Goal: Information Seeking & Learning: Learn about a topic

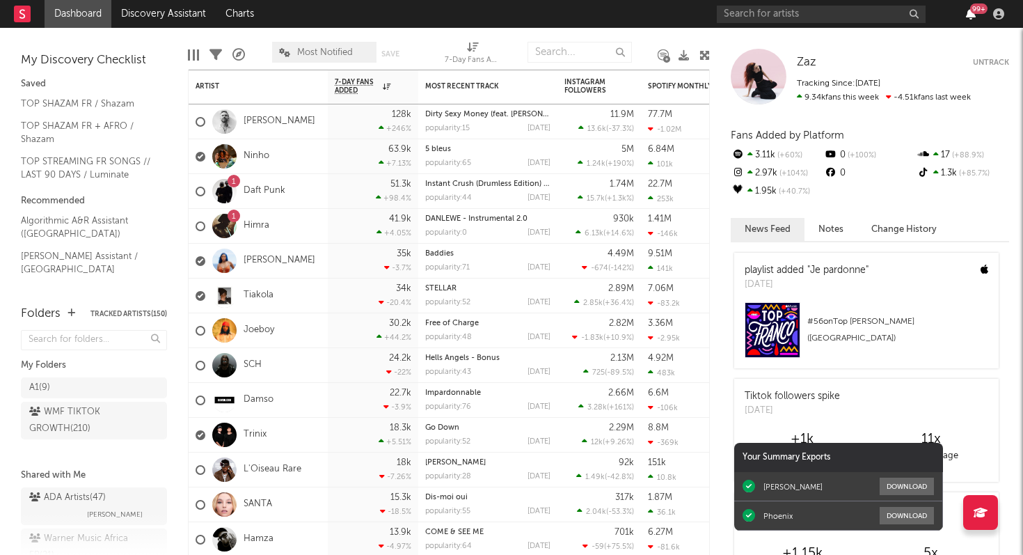
click at [969, 15] on icon "button" at bounding box center [971, 13] width 10 height 11
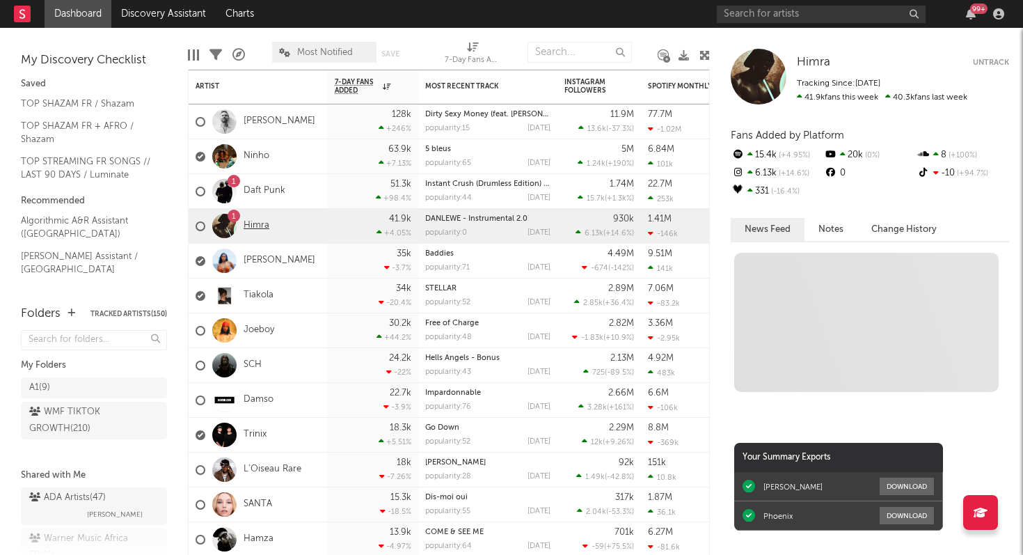
click at [254, 226] on link "Himra" at bounding box center [257, 226] width 26 height 12
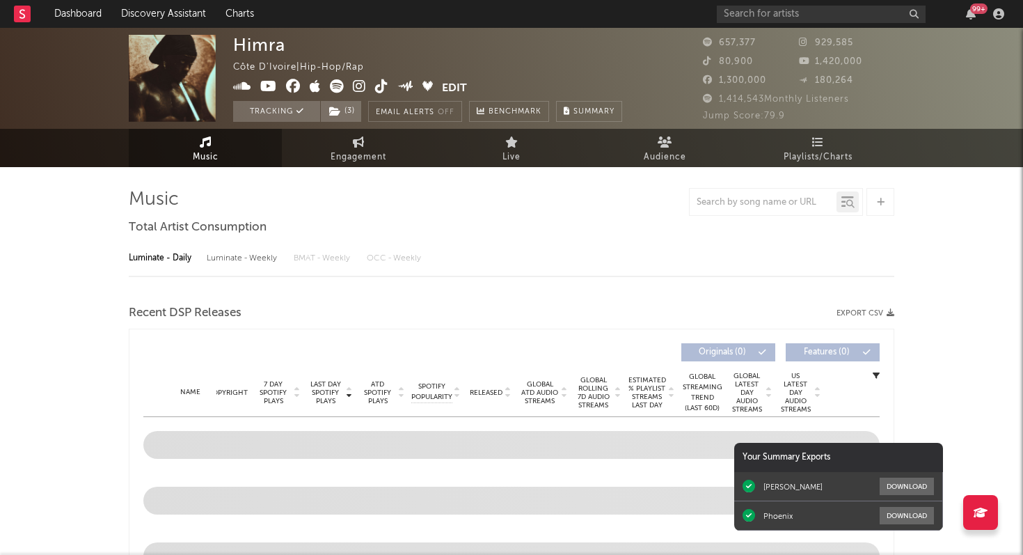
select select "6m"
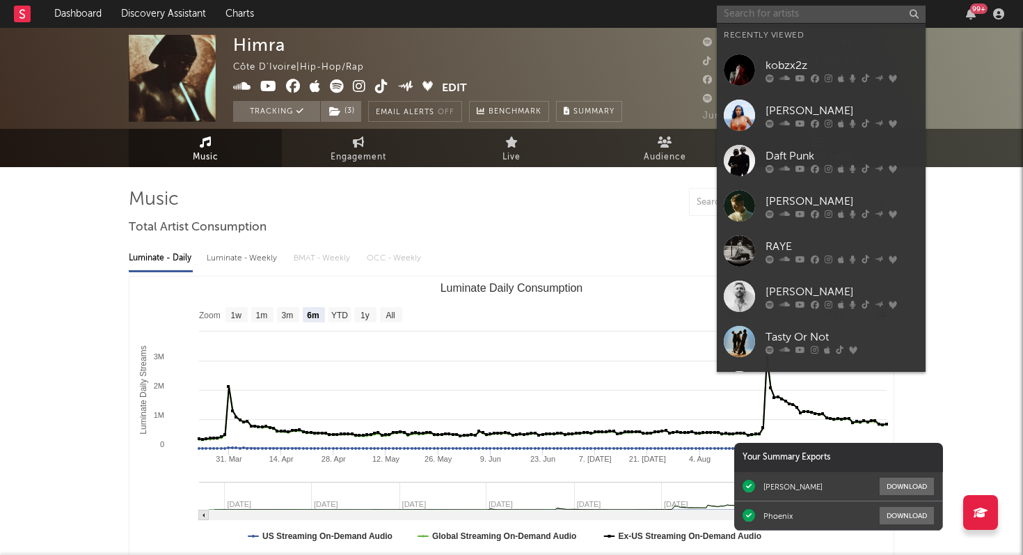
click at [789, 10] on input "text" at bounding box center [821, 14] width 209 height 17
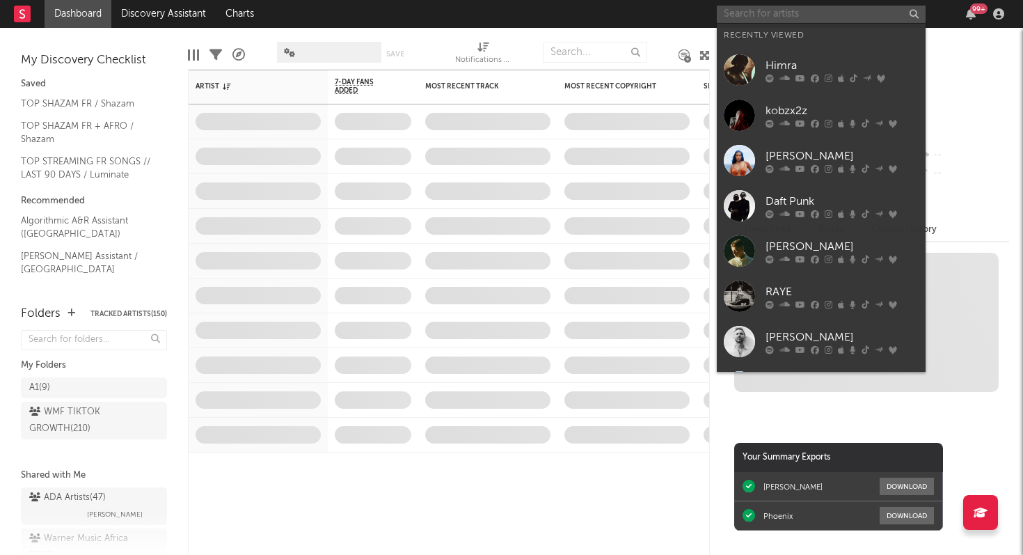
click at [806, 16] on input "text" at bounding box center [821, 14] width 209 height 17
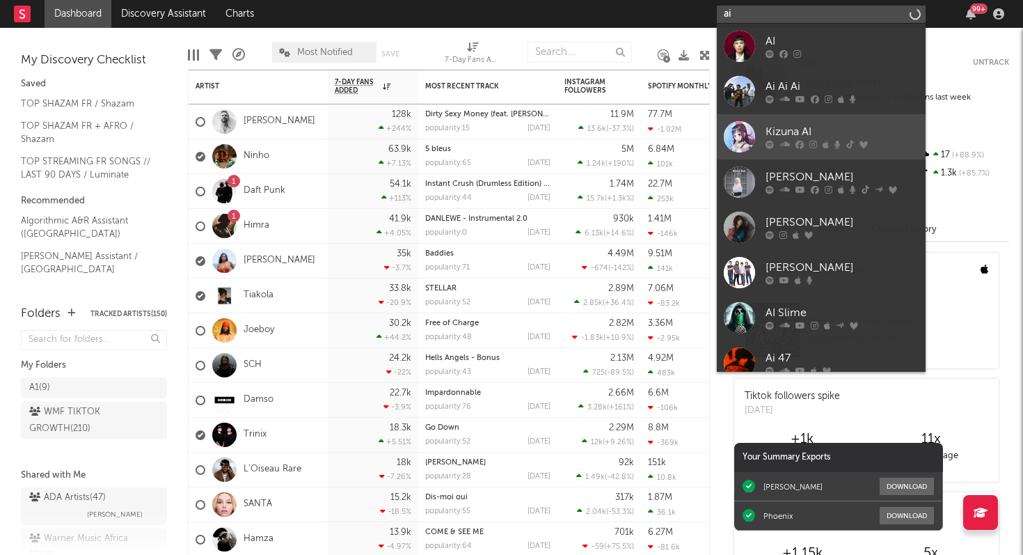
type input "a"
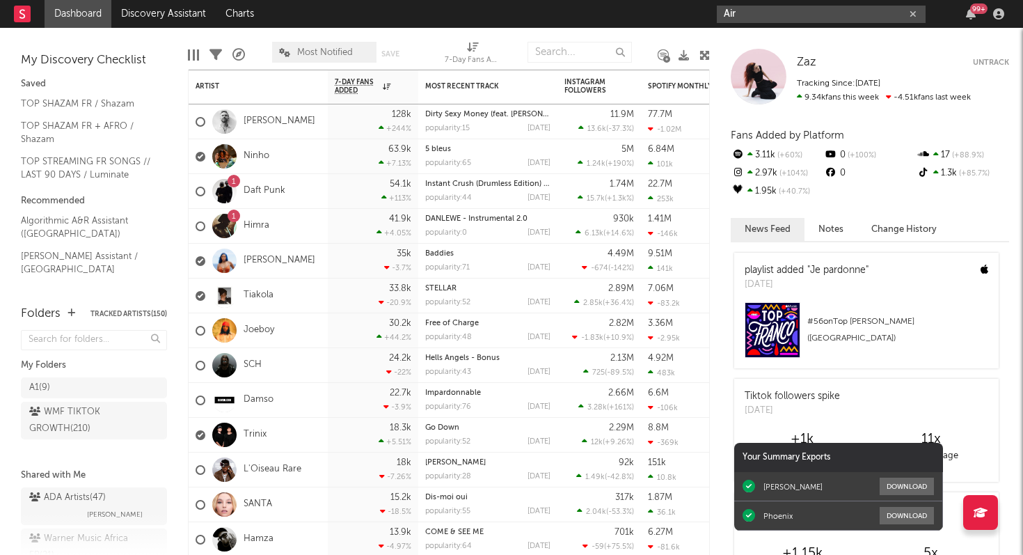
type input "Air"
click at [780, 23] on div "Air 99 +" at bounding box center [863, 14] width 292 height 28
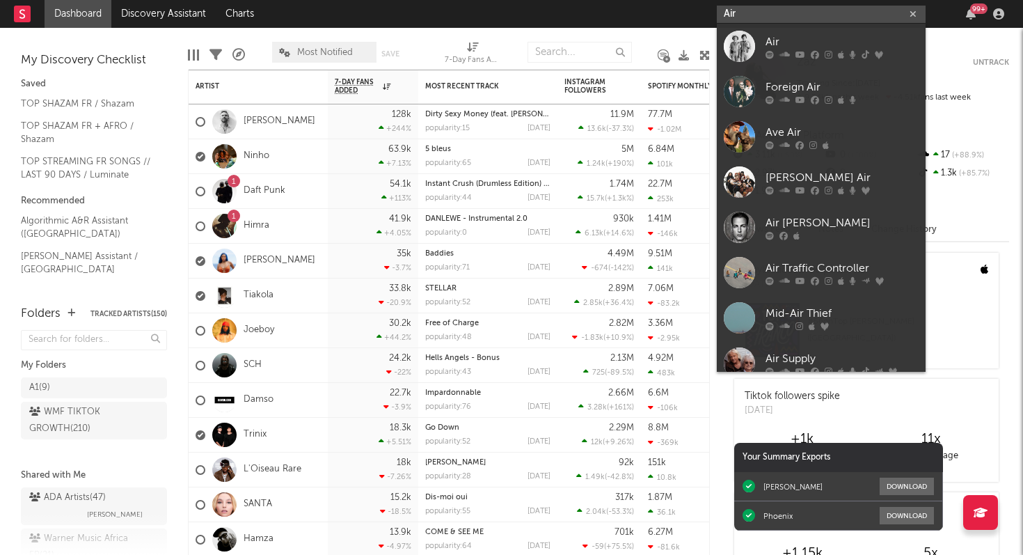
click at [781, 19] on input "Air" at bounding box center [821, 14] width 209 height 17
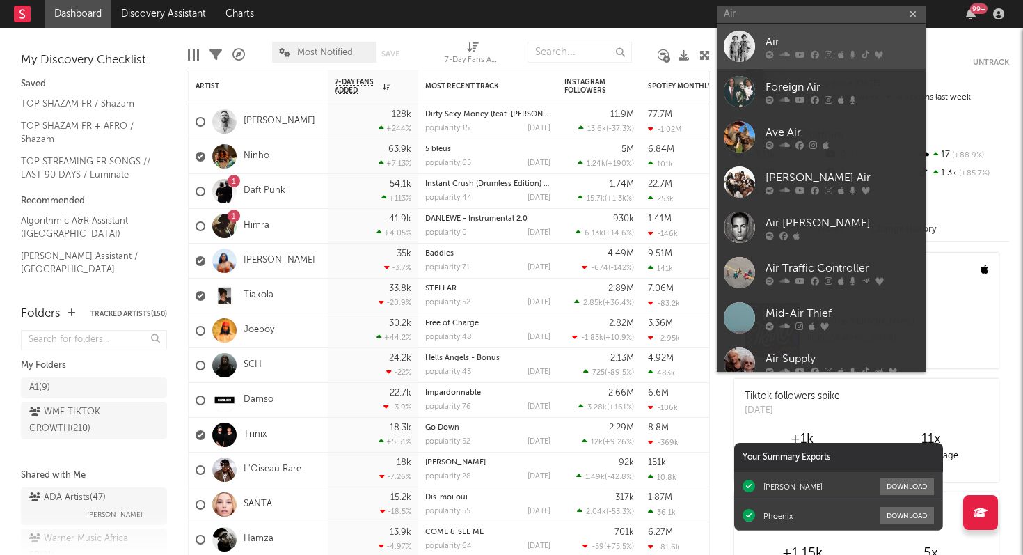
click at [786, 47] on div "Air" at bounding box center [842, 41] width 153 height 17
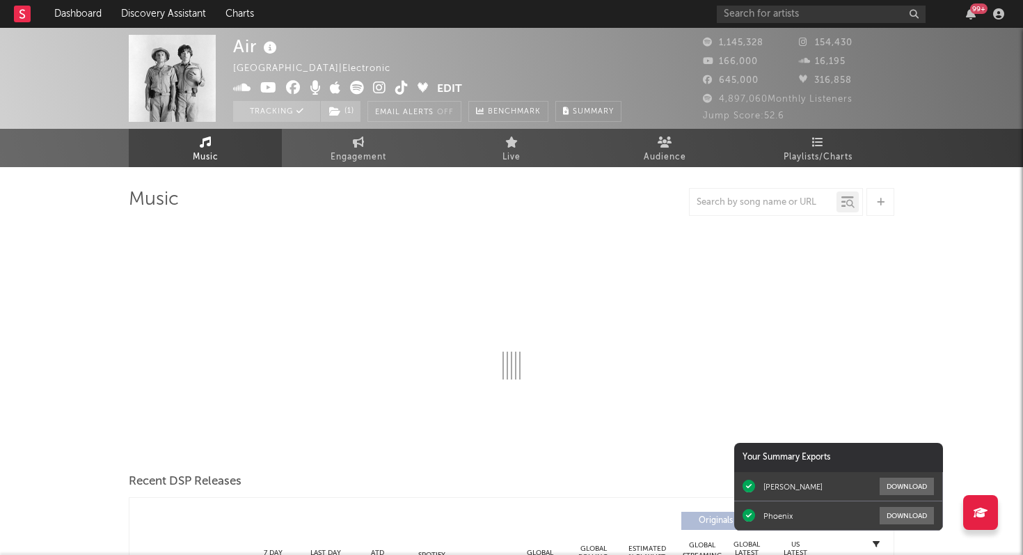
select select "6m"
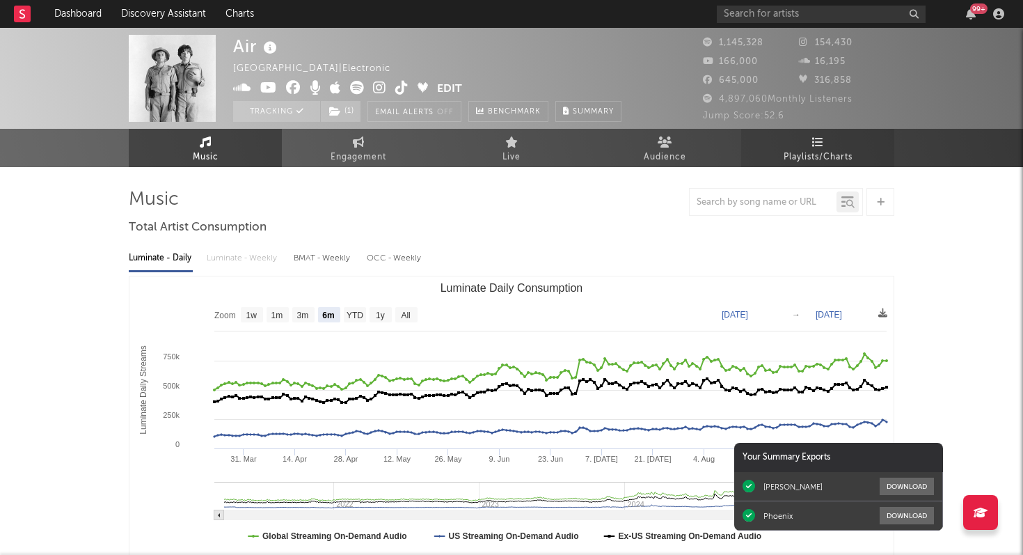
click at [834, 141] on link "Playlists/Charts" at bounding box center [817, 148] width 153 height 38
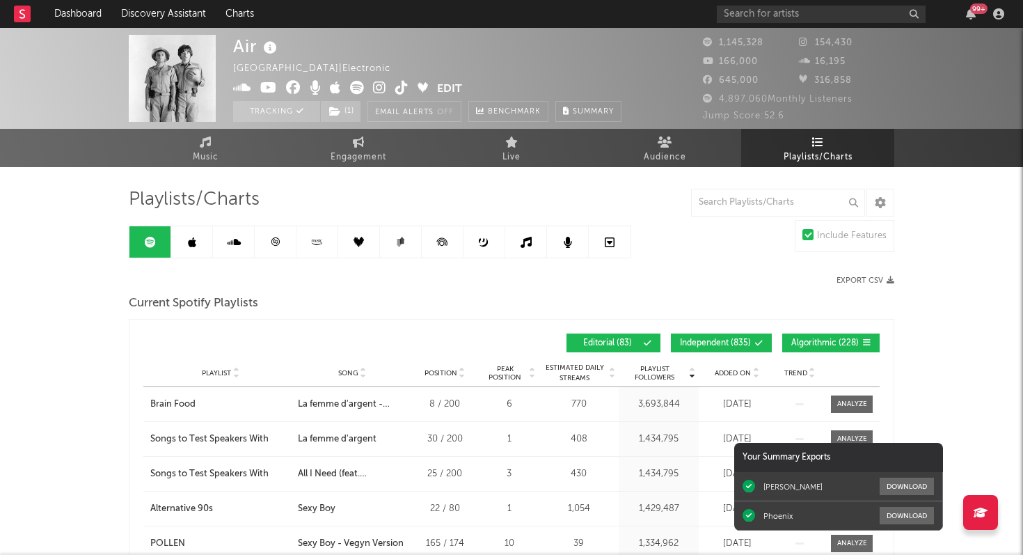
click at [724, 370] on span "Added On" at bounding box center [733, 373] width 36 height 8
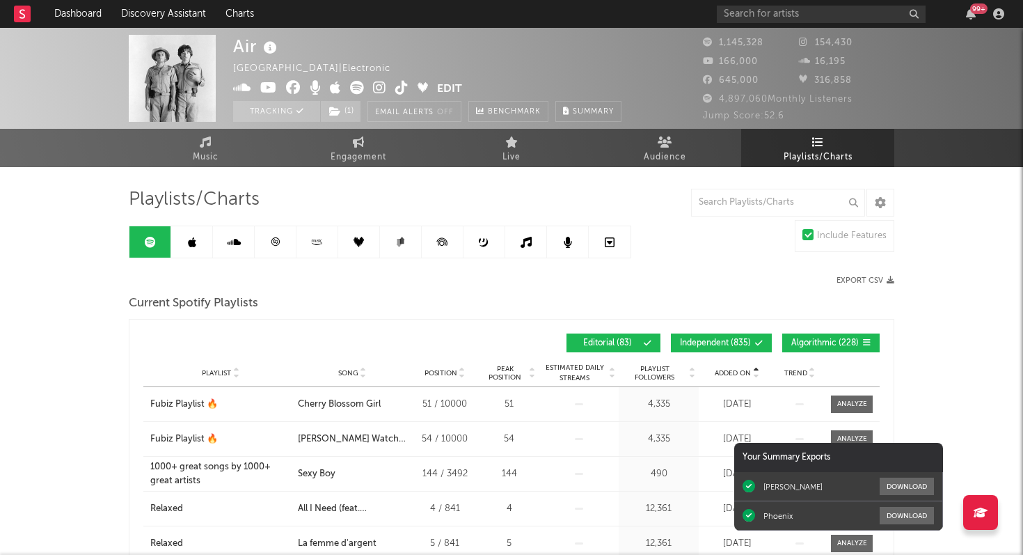
click at [724, 370] on span "Added On" at bounding box center [733, 373] width 36 height 8
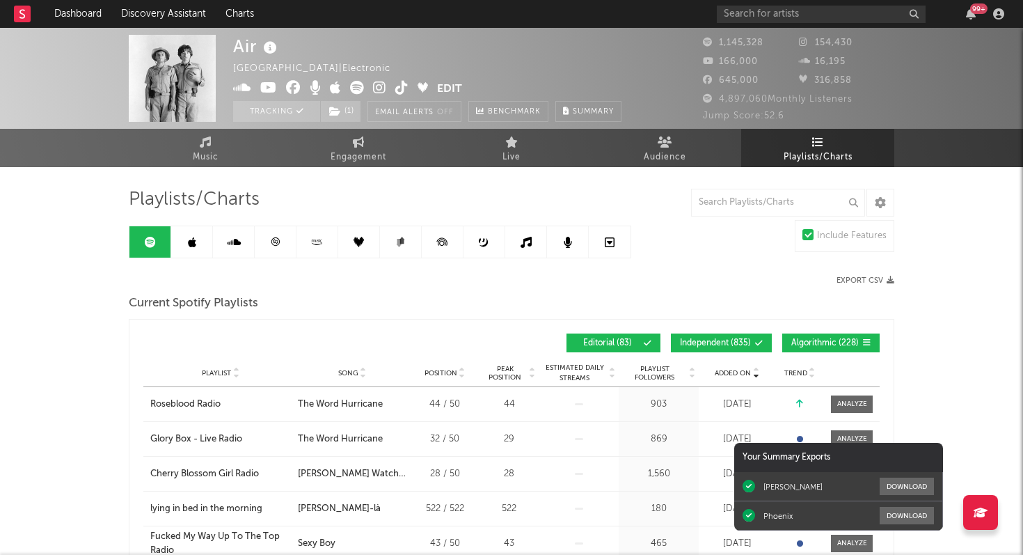
click at [277, 239] on icon at bounding box center [275, 242] width 10 height 10
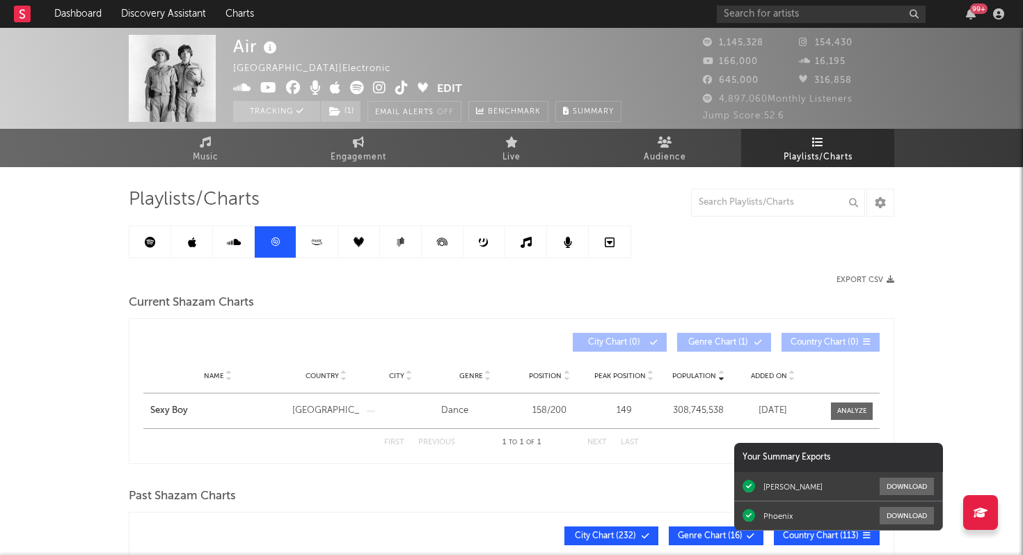
click at [193, 241] on icon at bounding box center [192, 242] width 8 height 11
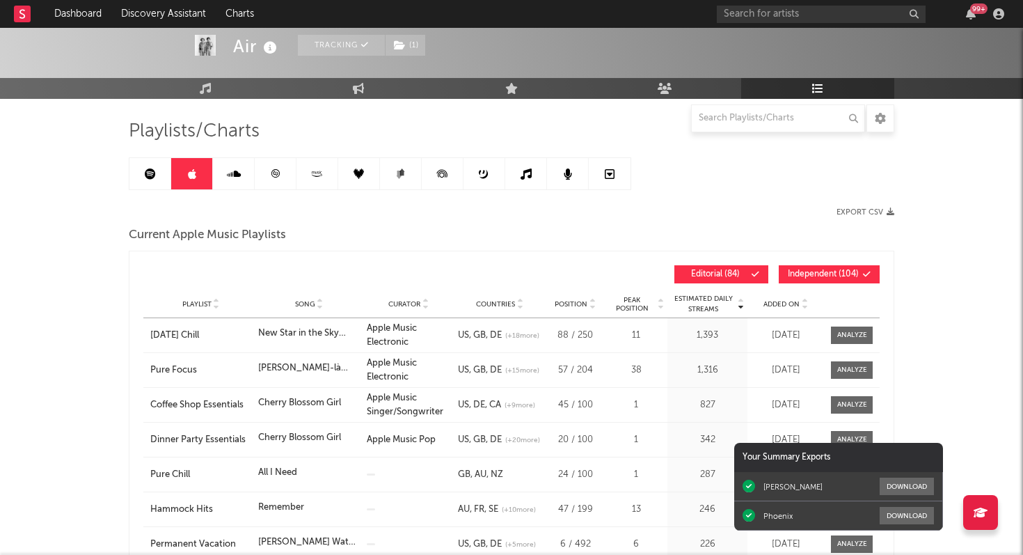
scroll to position [115, 0]
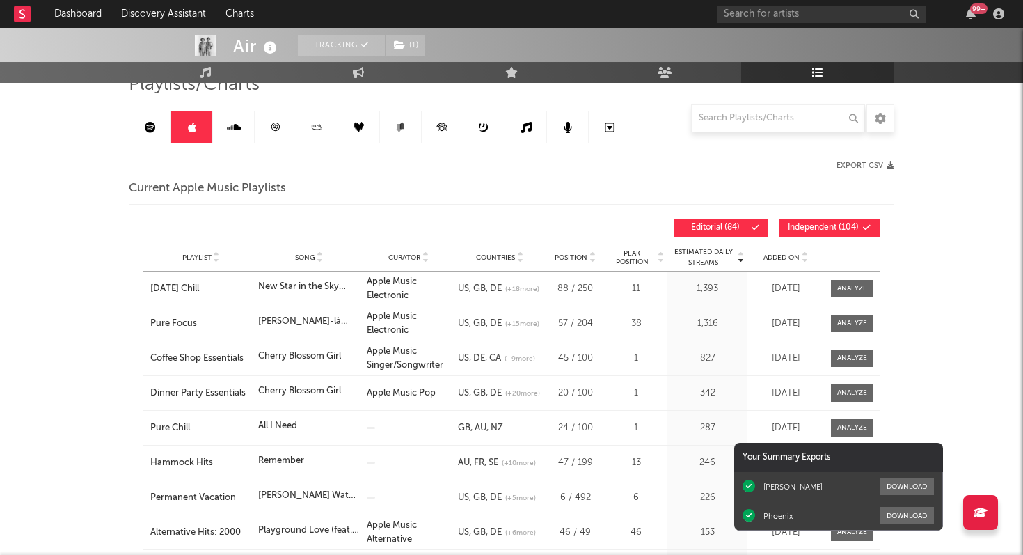
click at [779, 255] on span "Added On" at bounding box center [781, 257] width 36 height 8
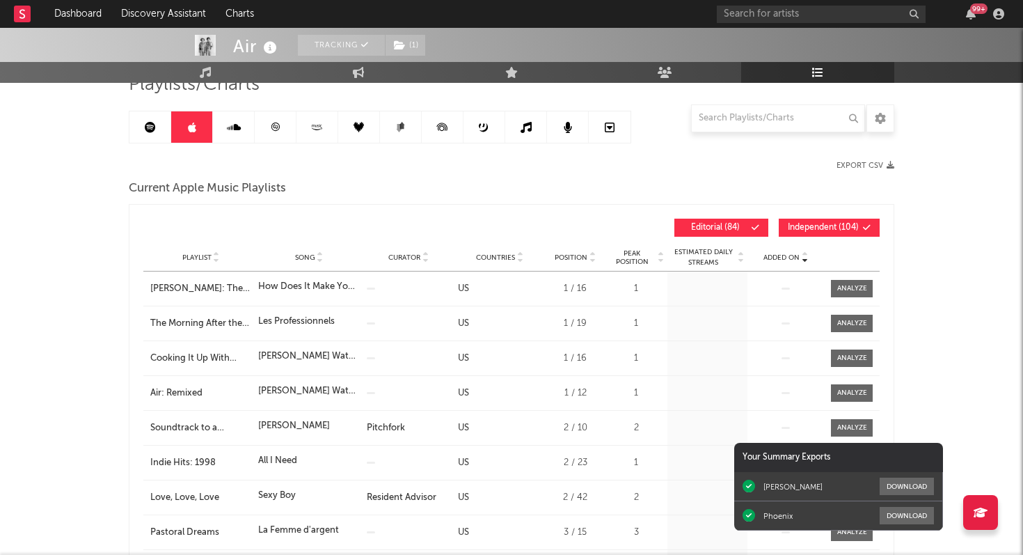
click at [779, 255] on span "Added On" at bounding box center [781, 257] width 36 height 8
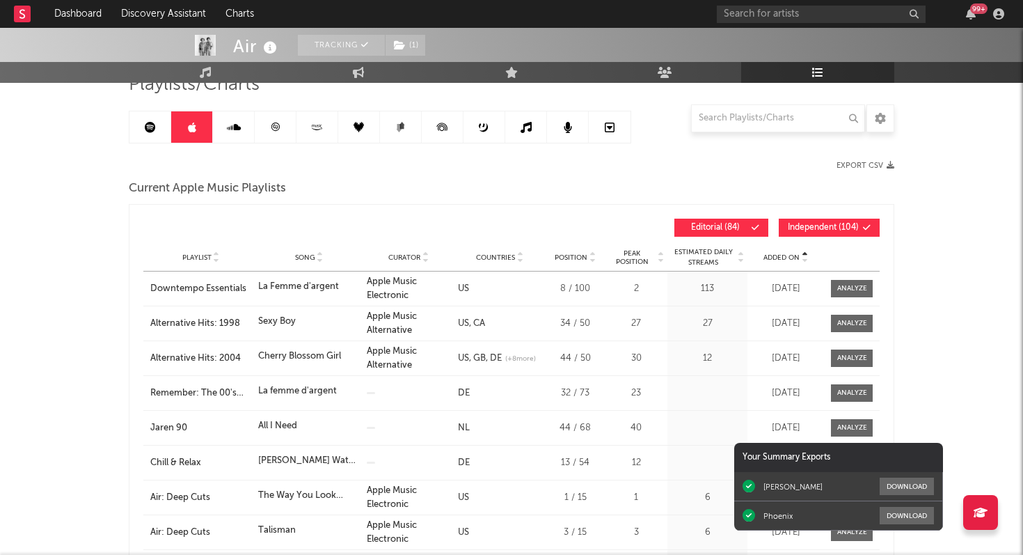
click at [779, 255] on span "Added On" at bounding box center [781, 257] width 36 height 8
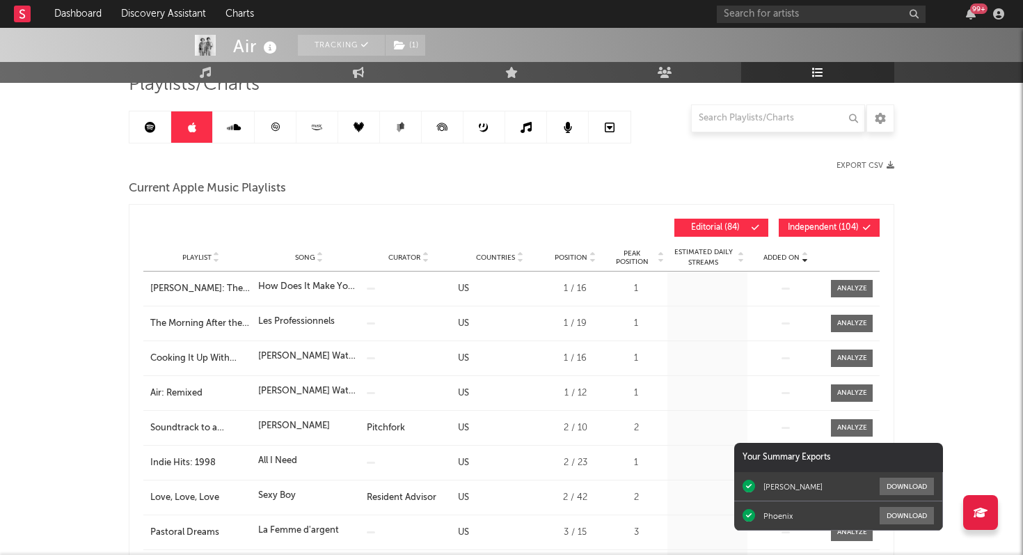
click at [779, 255] on span "Added On" at bounding box center [781, 257] width 36 height 8
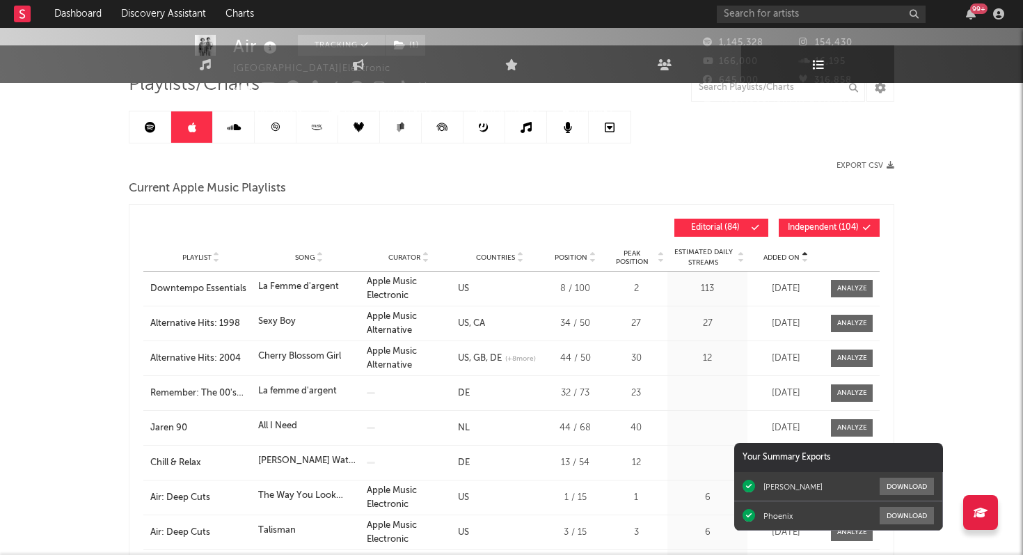
scroll to position [0, 0]
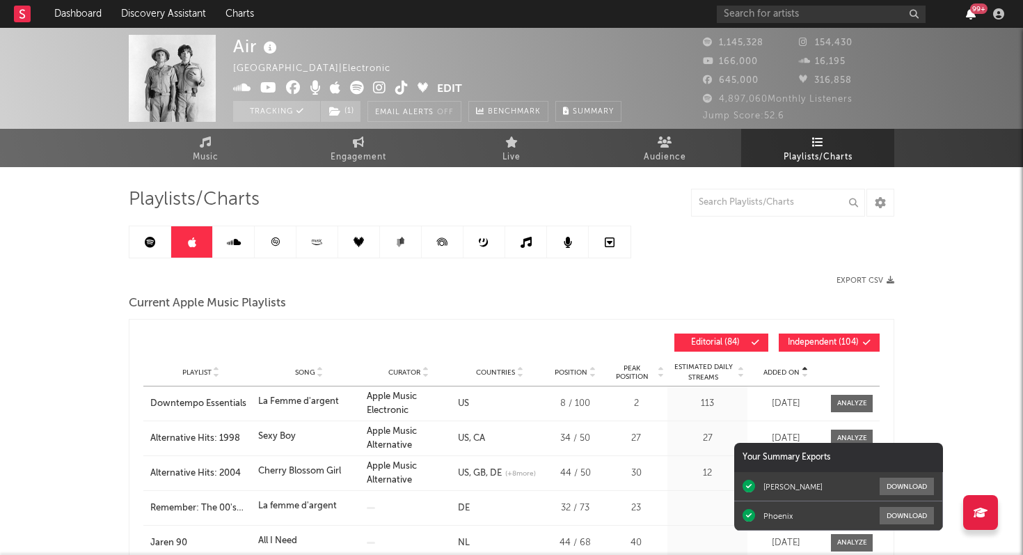
click at [970, 13] on icon "button" at bounding box center [971, 13] width 10 height 11
